Goal: Task Accomplishment & Management: Complete application form

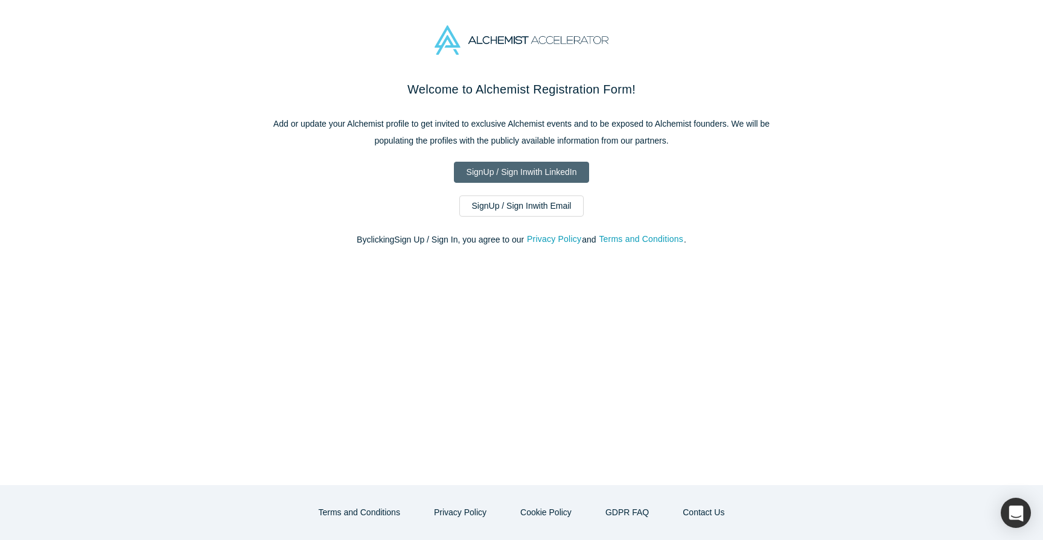
click at [570, 173] on link "Sign Up / Sign In with LinkedIn" at bounding box center [522, 172] width 136 height 21
